Goal: Information Seeking & Learning: Learn about a topic

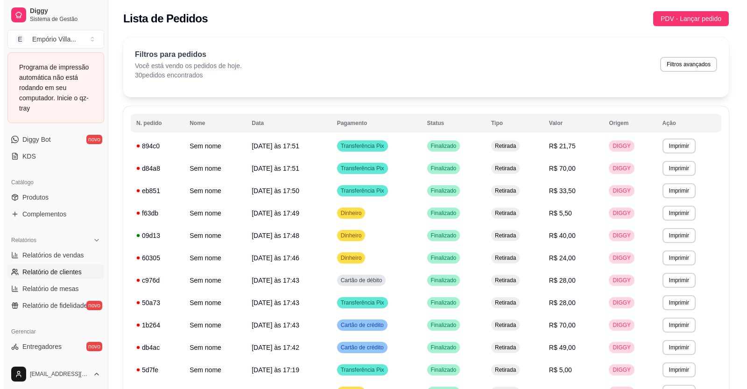
scroll to position [187, 0]
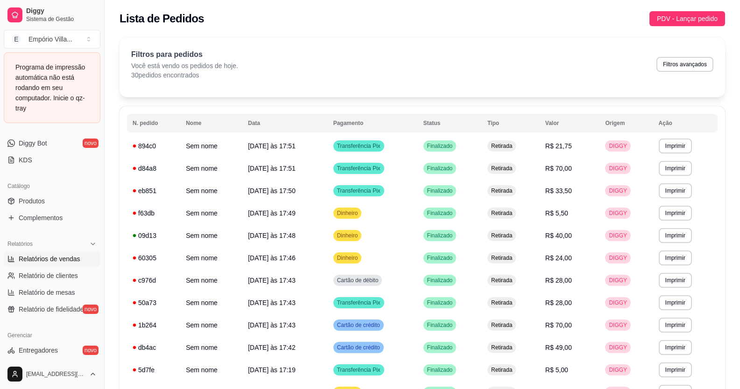
click at [46, 261] on span "Relatórios de vendas" at bounding box center [50, 258] width 62 height 9
select select "ALL"
select select "0"
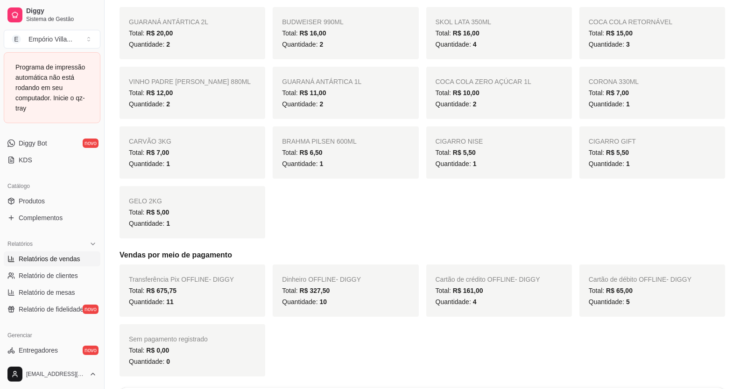
scroll to position [514, 0]
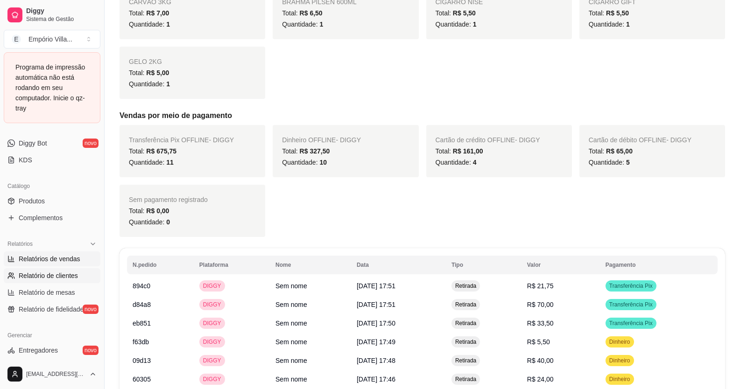
click at [49, 276] on span "Relatório de clientes" at bounding box center [48, 275] width 59 height 9
select select "30"
select select "HIGHEST_TOTAL_SPENT_WITH_ORDERS"
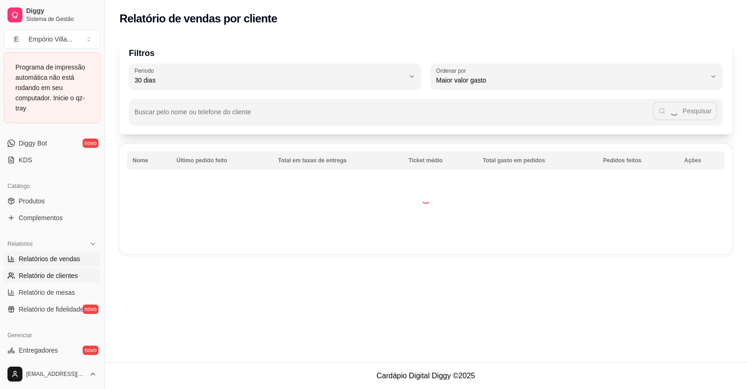
click at [52, 259] on span "Relatórios de vendas" at bounding box center [50, 258] width 62 height 9
select select "ALL"
select select "0"
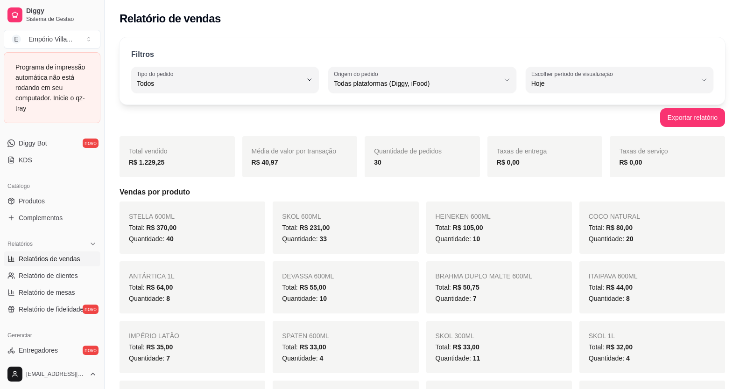
click at [4, 252] on link "Relatórios de vendas" at bounding box center [52, 259] width 97 height 15
